Goal: Answer question/provide support: Share knowledge or assist other users

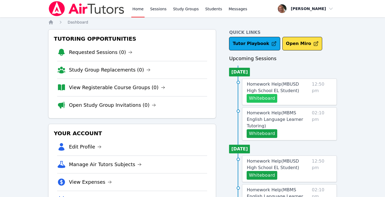
click at [266, 98] on button "Whiteboard" at bounding box center [262, 98] width 31 height 9
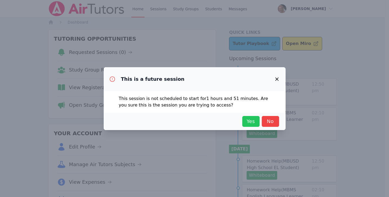
click at [249, 120] on span "Yes" at bounding box center [251, 122] width 12 height 8
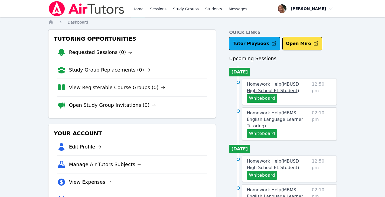
click at [270, 84] on span "Homework Help ( MBUSD High School EL Student )" at bounding box center [273, 88] width 52 height 12
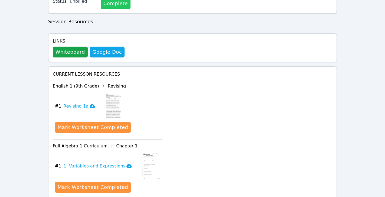
scroll to position [151, 0]
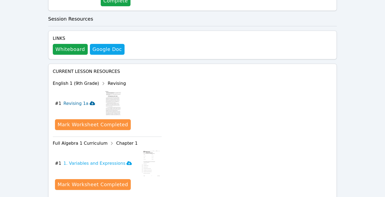
click at [90, 101] on icon at bounding box center [92, 103] width 5 height 4
click at [127, 161] on icon at bounding box center [129, 163] width 5 height 4
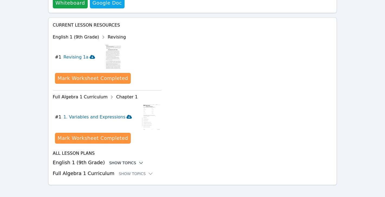
click at [131, 160] on div "Show Topics" at bounding box center [126, 162] width 35 height 5
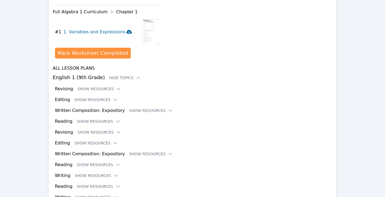
scroll to position [293, 0]
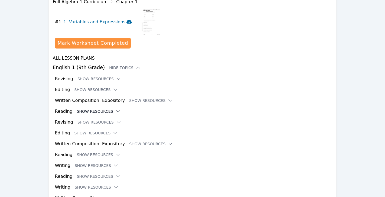
click at [115, 109] on icon at bounding box center [117, 111] width 5 height 5
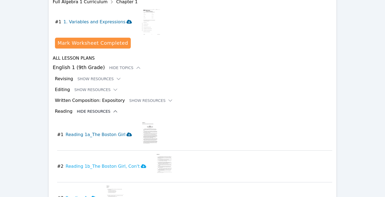
click at [127, 132] on icon at bounding box center [129, 134] width 5 height 4
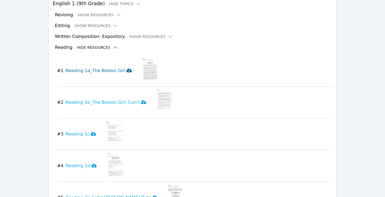
scroll to position [360, 0]
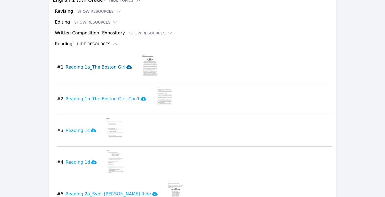
click at [127, 65] on icon at bounding box center [129, 67] width 5 height 4
click at [141, 97] on icon at bounding box center [143, 99] width 5 height 4
click at [91, 128] on icon at bounding box center [93, 130] width 5 height 4
click at [91, 160] on icon at bounding box center [93, 162] width 5 height 4
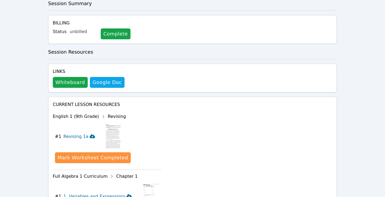
scroll to position [0, 0]
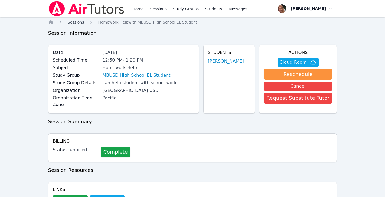
click at [80, 21] on span "Sessions" at bounding box center [76, 22] width 17 height 4
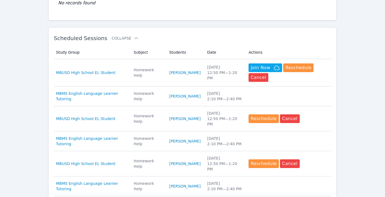
scroll to position [139, 0]
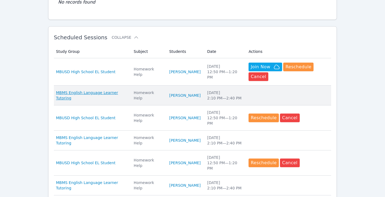
click at [105, 90] on span "MBMS English Language Learner Tutoring" at bounding box center [91, 95] width 71 height 11
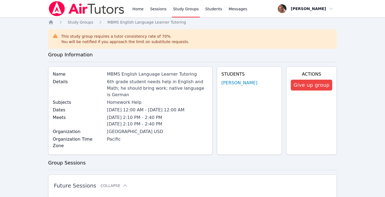
scroll to position [139, 0]
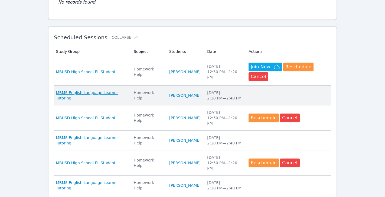
click at [110, 90] on span "MBMS English Language Learner Tutoring" at bounding box center [91, 95] width 71 height 11
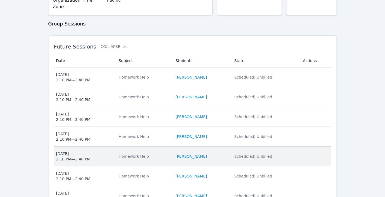
scroll to position [291, 0]
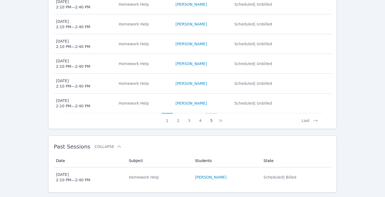
click at [211, 113] on button "5" at bounding box center [211, 118] width 11 height 10
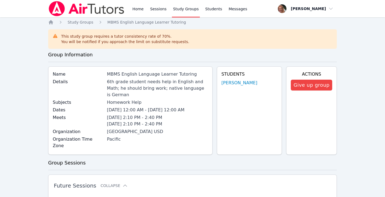
scroll to position [2, 0]
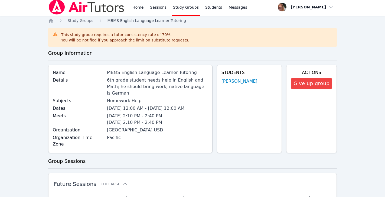
click at [119, 21] on span "MBMS English Language Learner Tutoring" at bounding box center [147, 20] width 79 height 4
click at [84, 20] on span "Study Groups" at bounding box center [81, 20] width 26 height 4
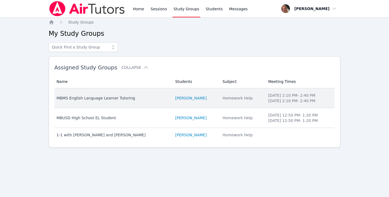
click at [81, 97] on div "MBMS English Language Learner Tutoring" at bounding box center [113, 97] width 112 height 5
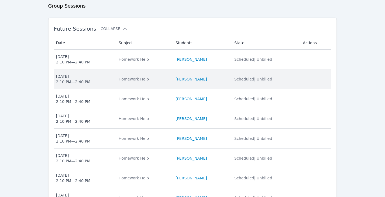
scroll to position [235, 0]
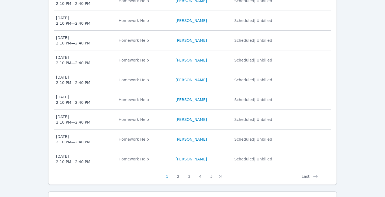
click at [219, 175] on icon at bounding box center [220, 176] width 2 height 3
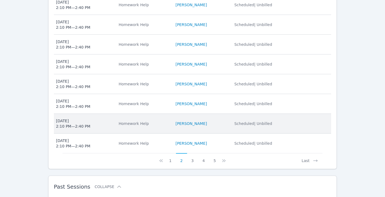
scroll to position [260, 0]
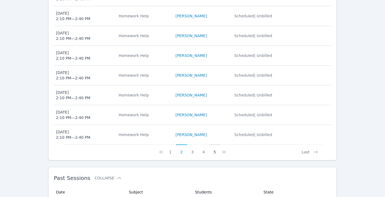
click at [217, 144] on button "5" at bounding box center [214, 149] width 11 height 10
click at [215, 144] on button "7" at bounding box center [214, 149] width 11 height 10
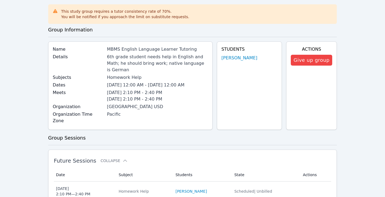
scroll to position [180, 0]
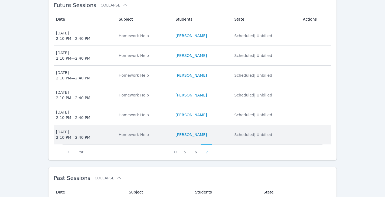
click at [84, 129] on div "[DATE] 2:10 PM — 2:40 PM" at bounding box center [73, 134] width 34 height 11
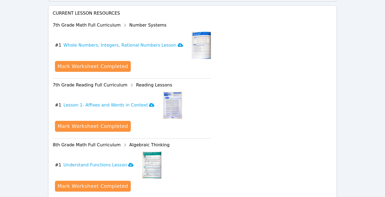
scroll to position [225, 0]
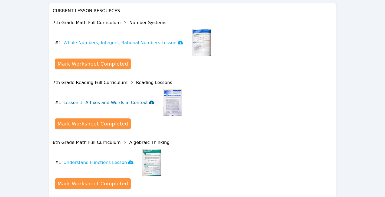
click at [149, 101] on icon at bounding box center [151, 103] width 5 height 4
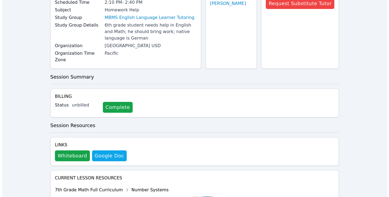
scroll to position [0, 0]
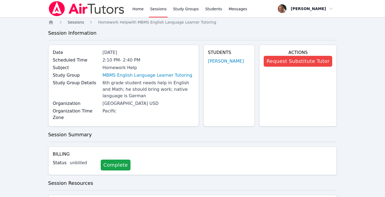
click at [76, 21] on span "Sessions" at bounding box center [76, 22] width 17 height 4
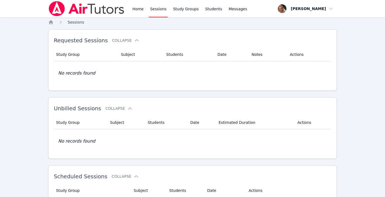
click at [71, 21] on span "Sessions" at bounding box center [76, 22] width 17 height 4
click at [51, 22] on icon "Breadcrumb" at bounding box center [51, 22] width 4 height 4
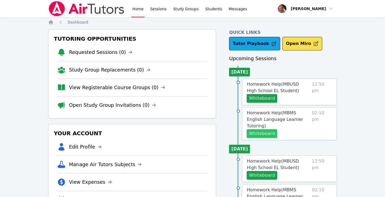
click at [265, 129] on button "Whiteboard" at bounding box center [262, 133] width 31 height 9
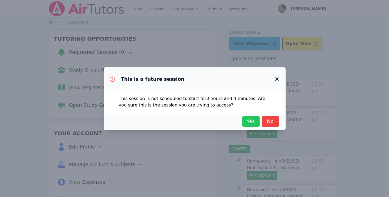
click at [251, 120] on span "Yes" at bounding box center [251, 122] width 12 height 8
